Goal: Navigation & Orientation: Find specific page/section

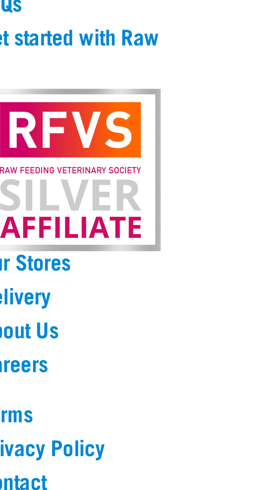
scroll to position [893, 0]
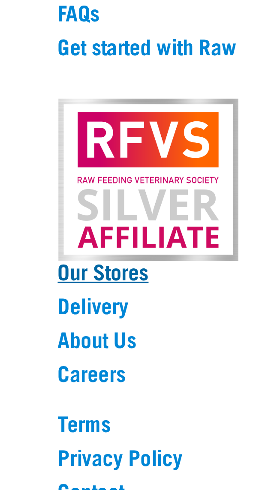
click at [46, 367] on link "Our Stores" at bounding box center [139, 371] width 243 height 8
